Goal: Use online tool/utility: Use online tool/utility

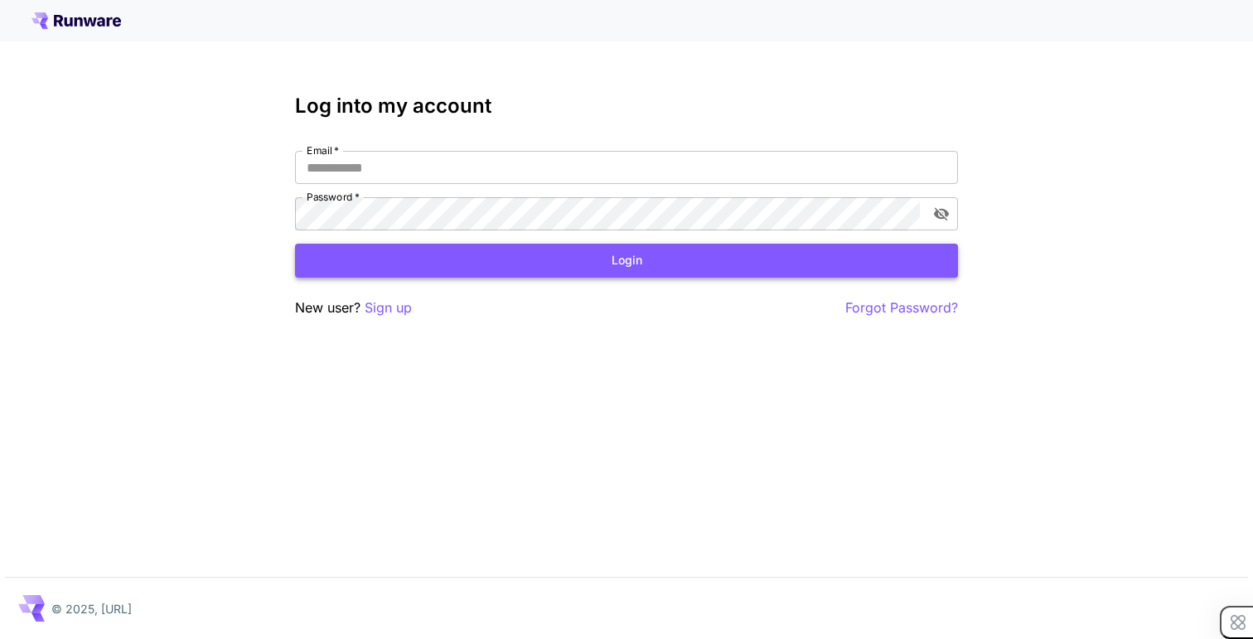
type input "**********"
click at [447, 268] on button "Login" at bounding box center [626, 261] width 663 height 34
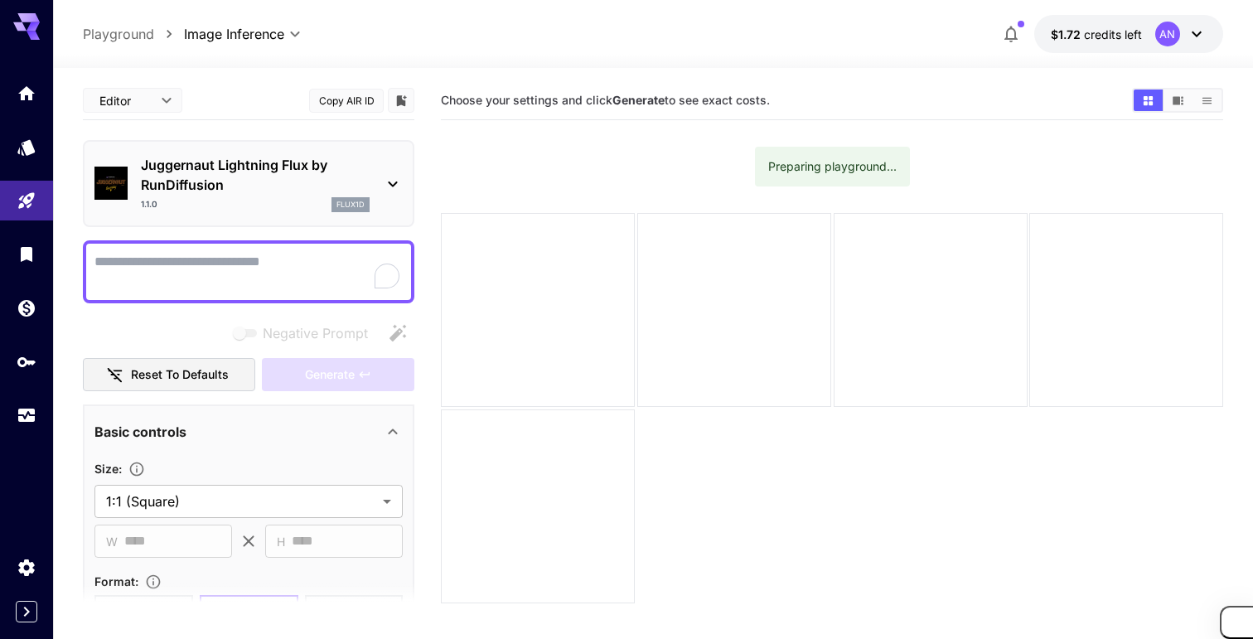
click at [288, 201] on div "1.1.0 flux1d" at bounding box center [255, 204] width 229 height 15
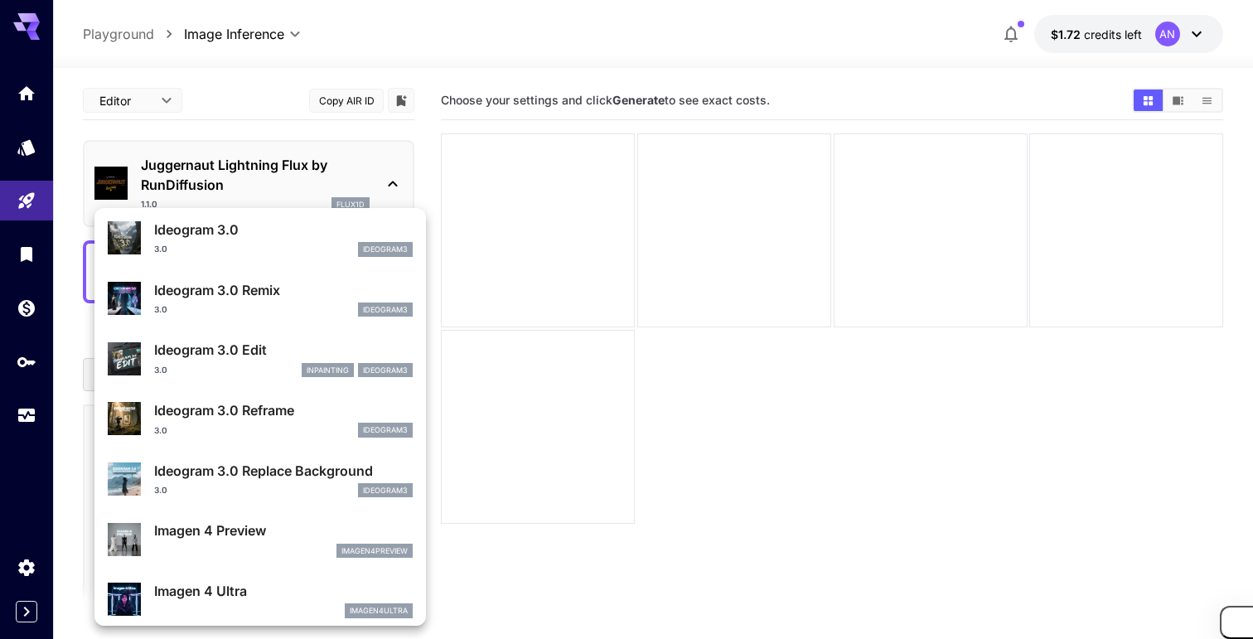
scroll to position [542, 0]
